Goal: Check status: Check status

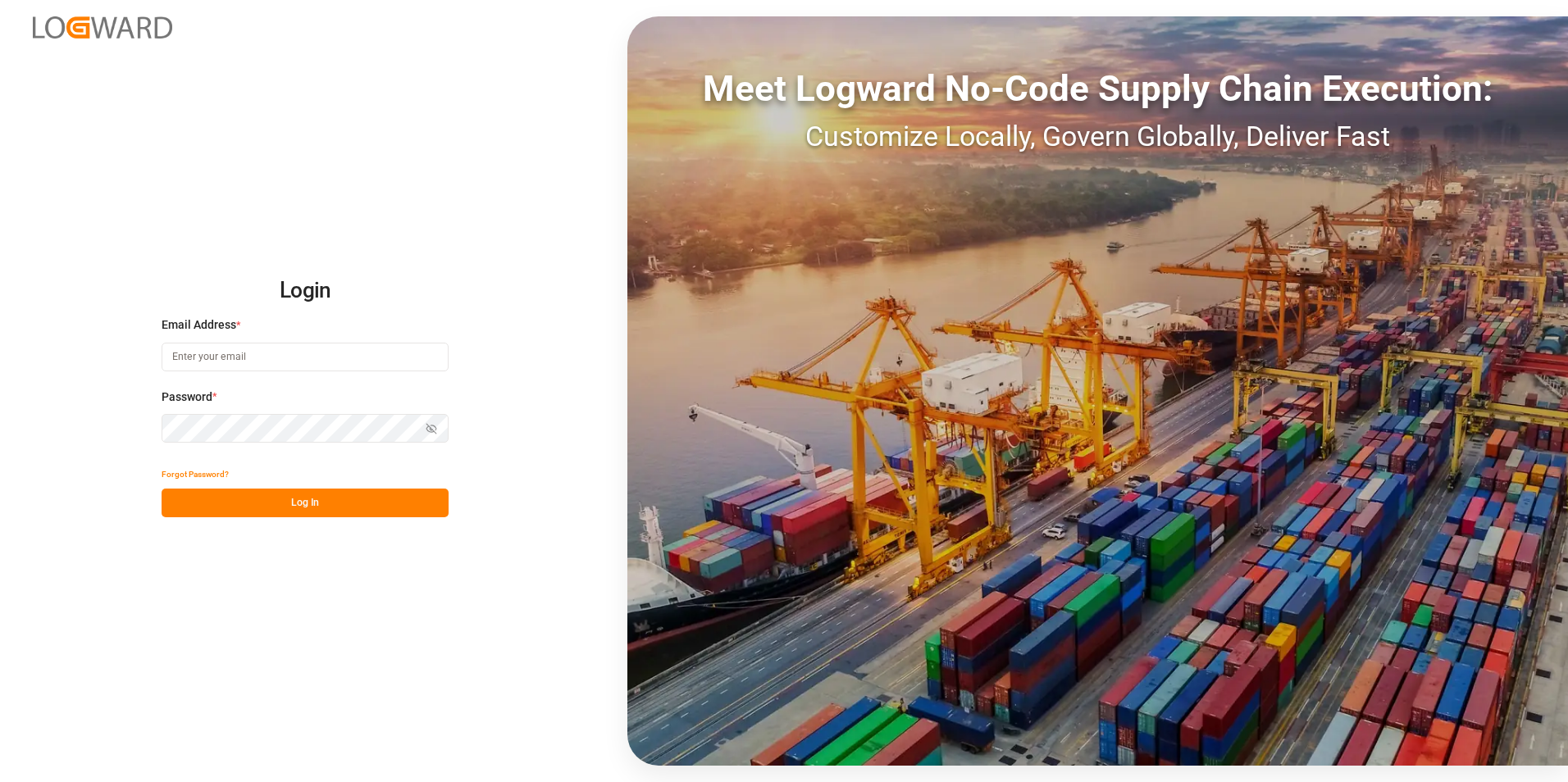
type input "[PERSON_NAME][EMAIL_ADDRESS][DOMAIN_NAME]"
click at [277, 504] on button "Log In" at bounding box center [305, 503] width 287 height 29
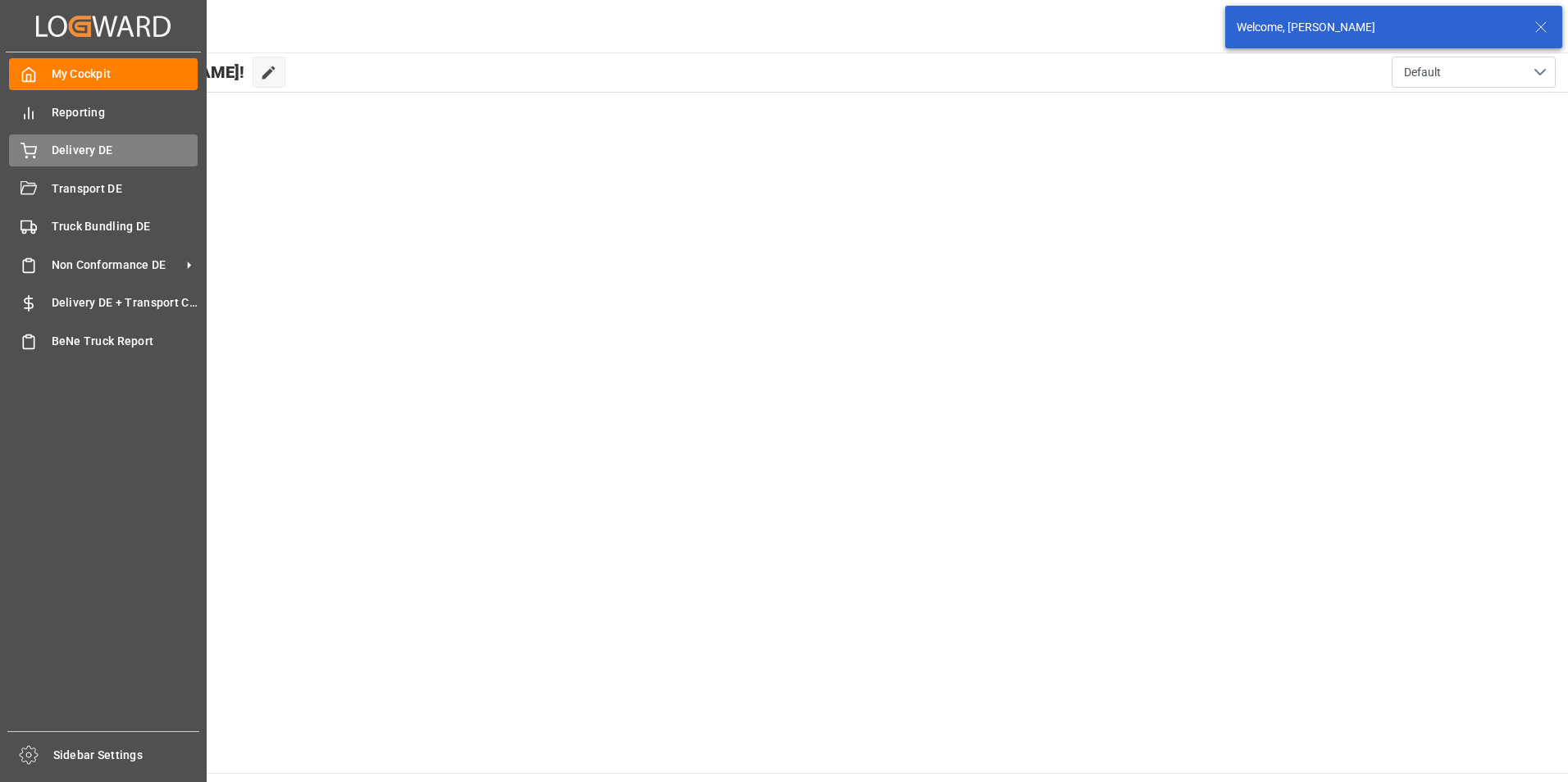
click at [46, 149] on div "Delivery DE Delivery DE" at bounding box center [103, 150] width 189 height 32
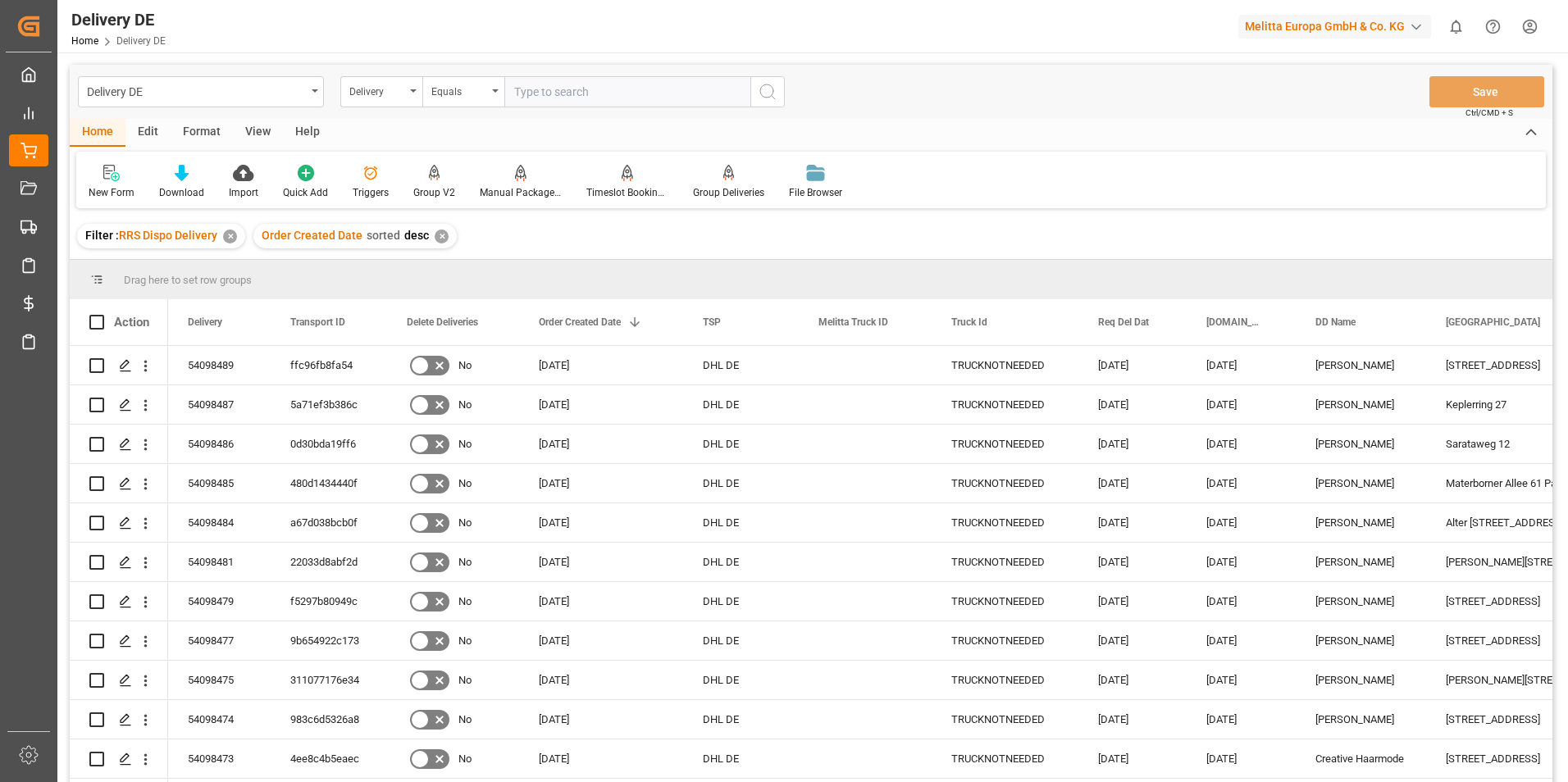
drag, startPoint x: 1035, startPoint y: 117, endPoint x: 1004, endPoint y: 116, distance: 31.0
click at [1035, 117] on div "Delivery DE Delivery Equals Save Ctrl/CMD + S" at bounding box center [811, 91] width 1483 height 54
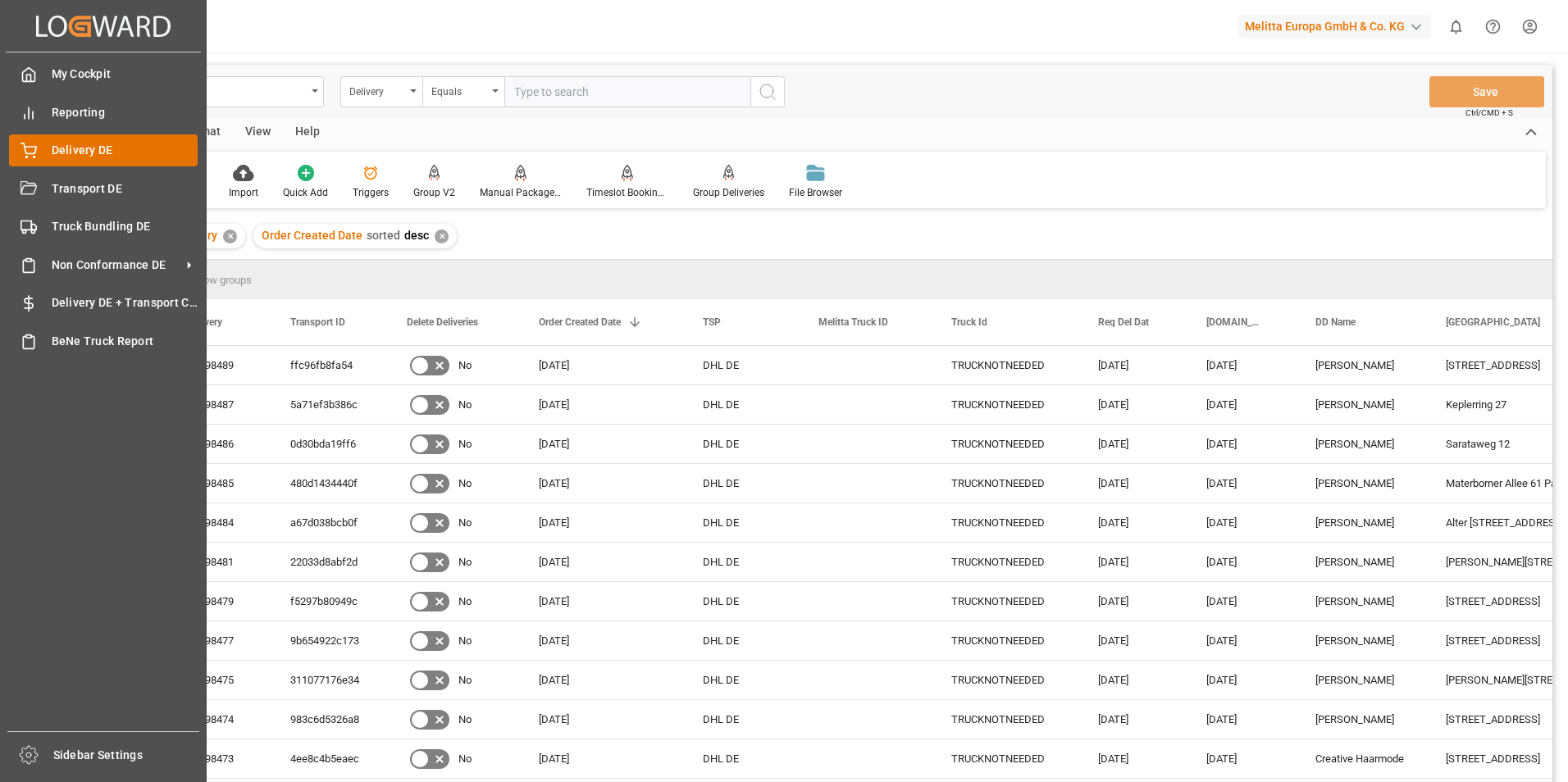
click at [117, 150] on span "Delivery DE" at bounding box center [124, 150] width 147 height 17
click at [57, 152] on span "Delivery DE" at bounding box center [124, 150] width 147 height 17
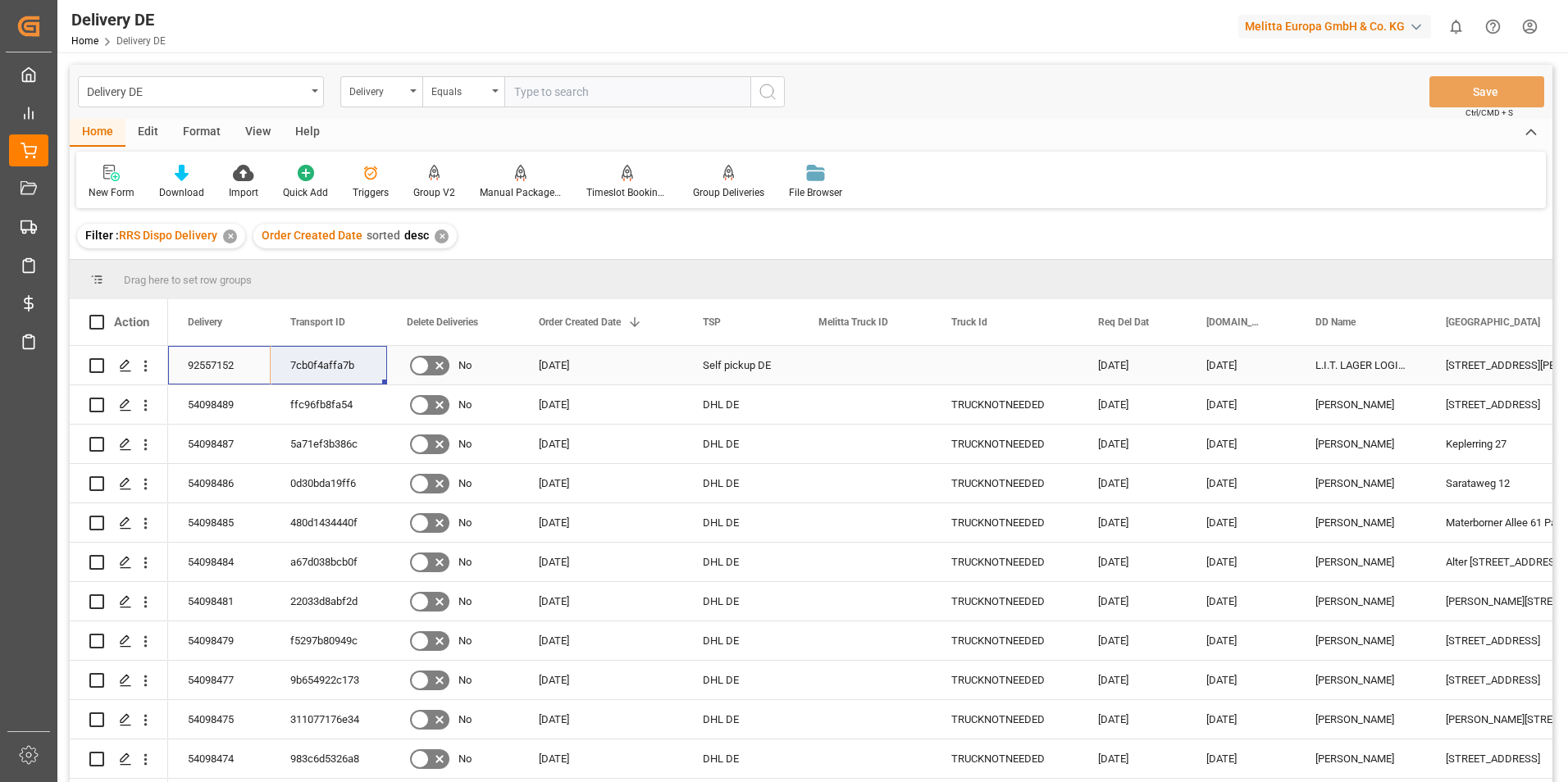
drag, startPoint x: 245, startPoint y: 365, endPoint x: 305, endPoint y: 371, distance: 60.3
